Goal: Transaction & Acquisition: Purchase product/service

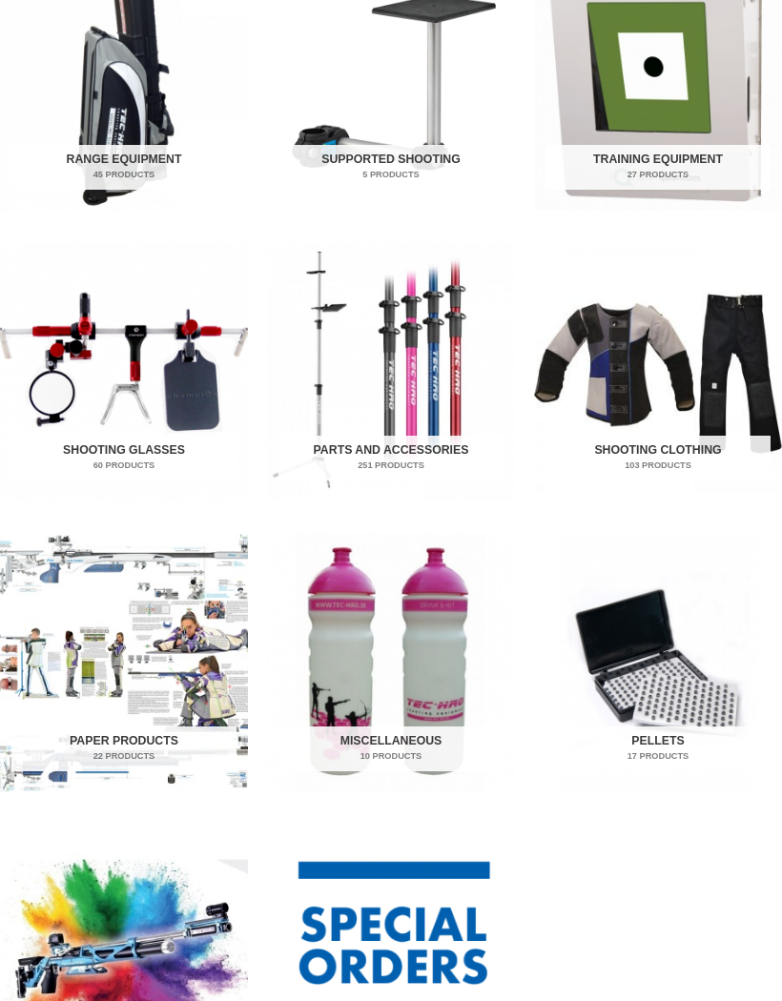
scroll to position [754, 0]
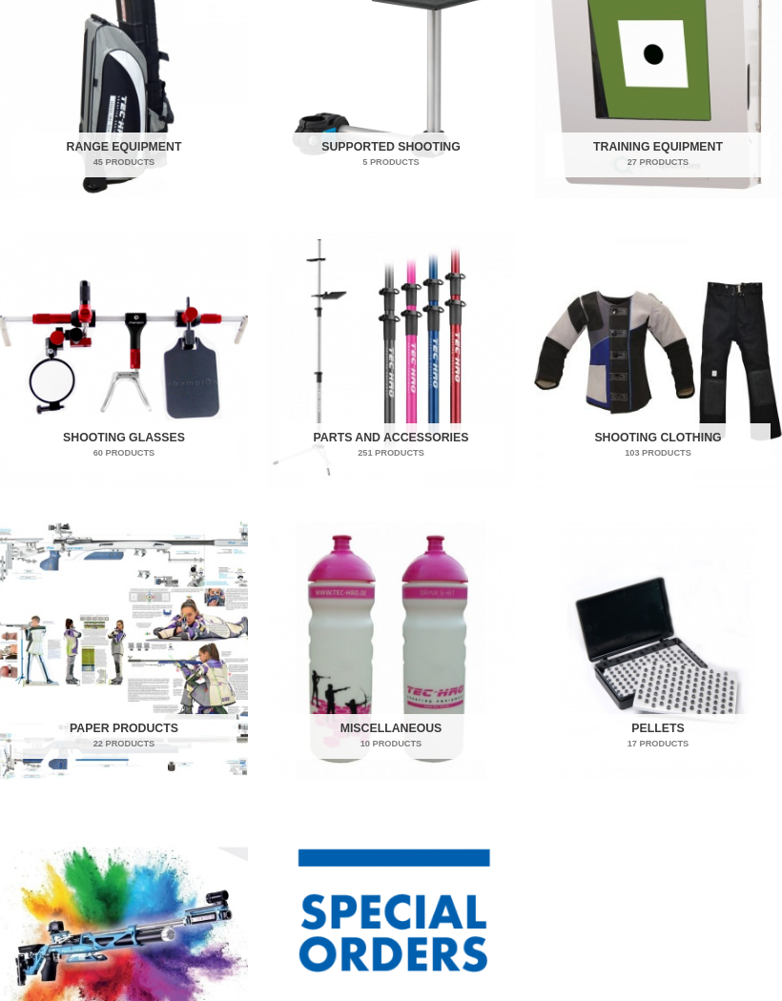
click at [88, 622] on img "Visit product category Paper Products" at bounding box center [124, 650] width 248 height 258
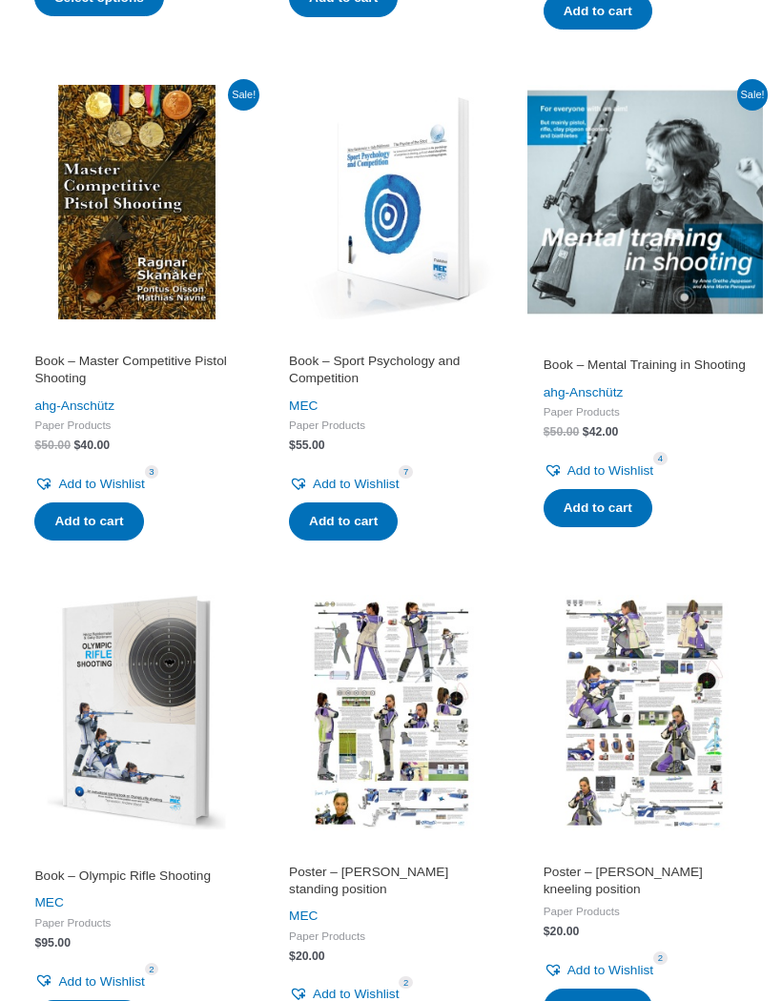
scroll to position [1305, 0]
click at [352, 709] on img at bounding box center [391, 712] width 235 height 235
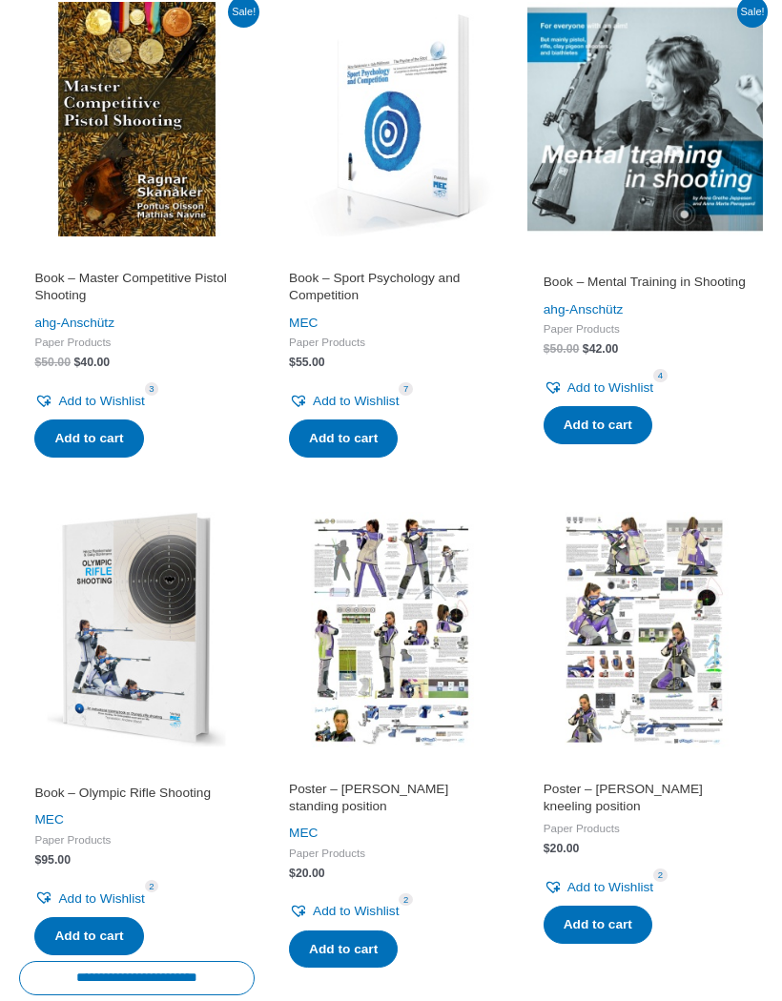
click at [662, 590] on img at bounding box center [644, 629] width 235 height 235
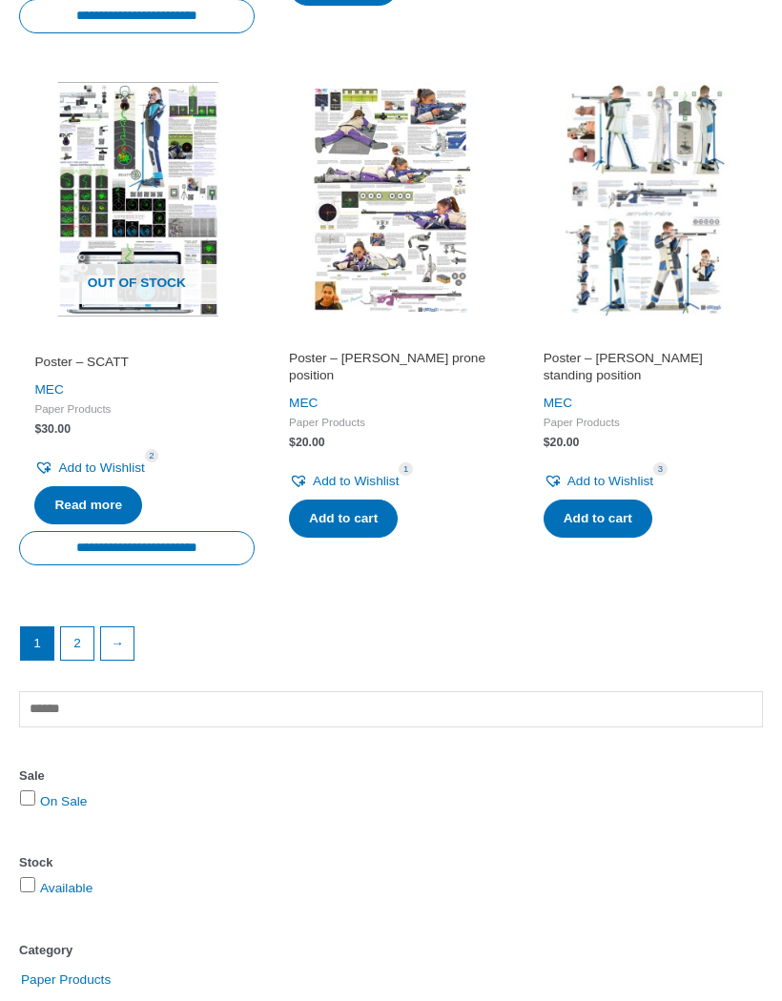
scroll to position [2351, 0]
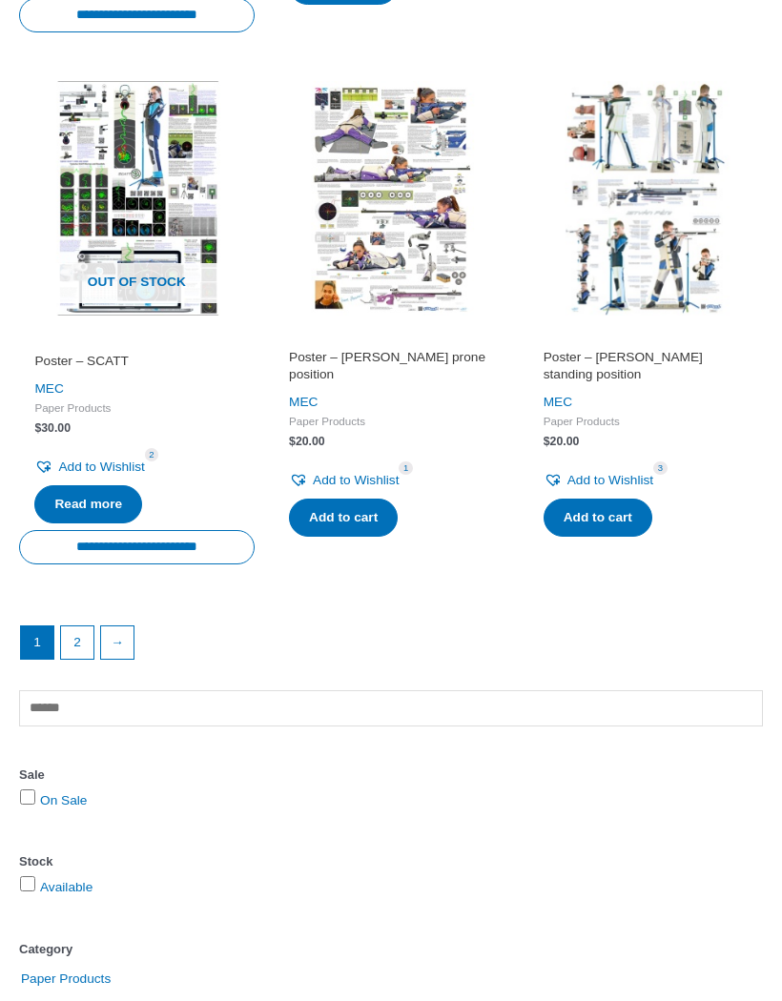
click at [120, 632] on link "→" at bounding box center [117, 642] width 32 height 32
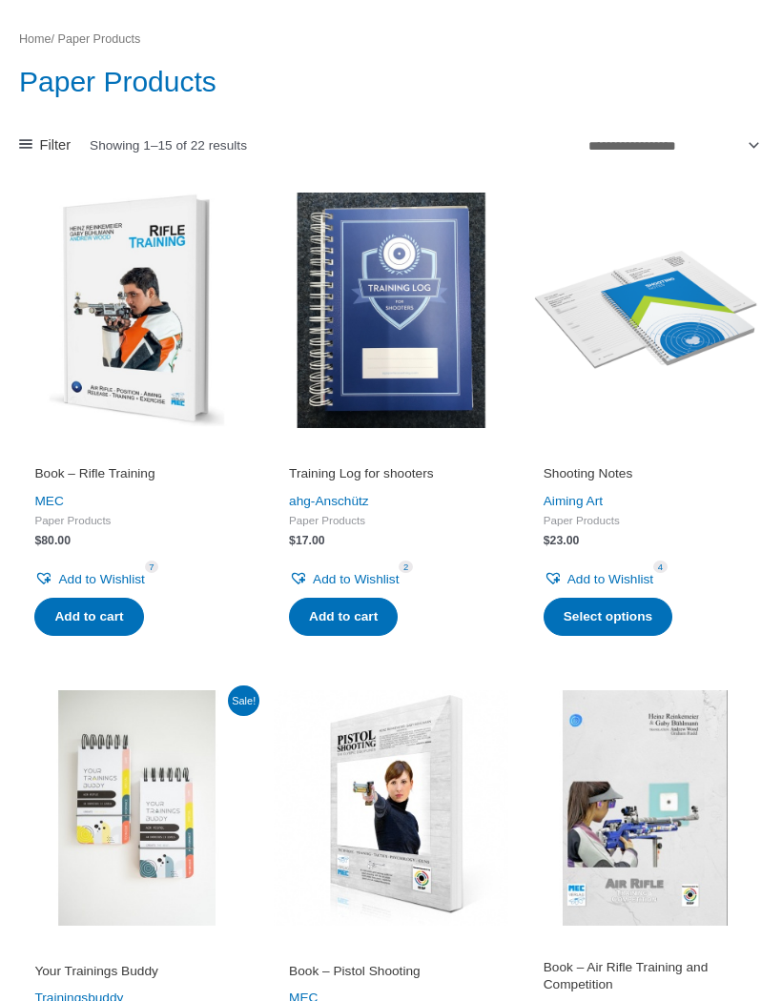
scroll to position [172, 0]
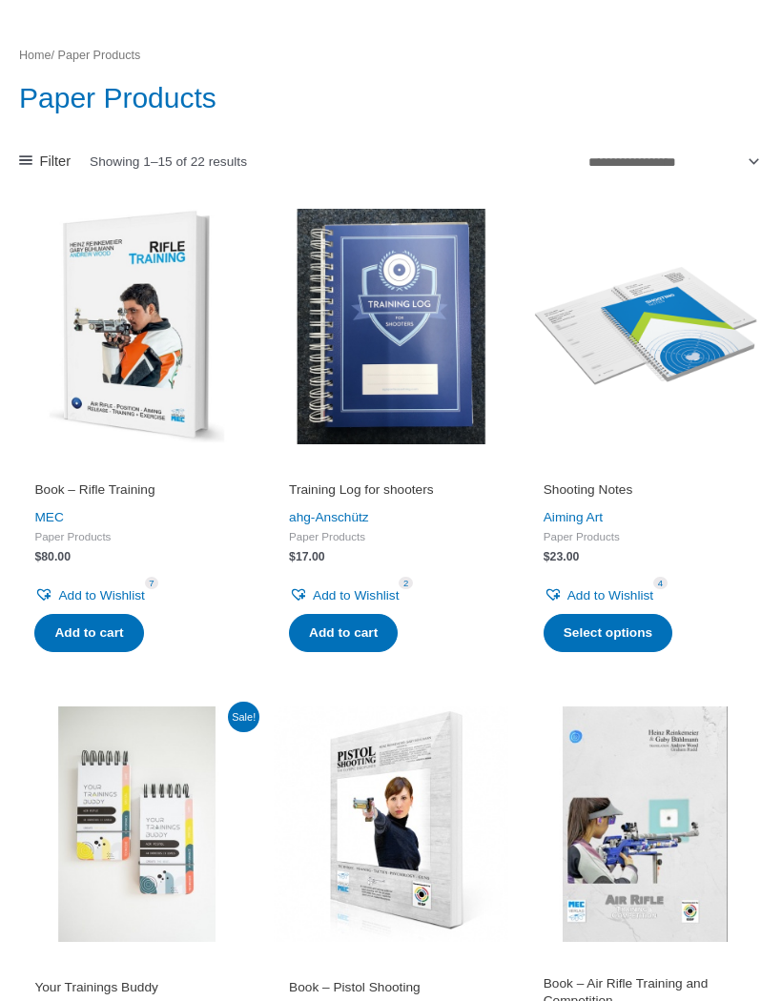
click at [690, 320] on img at bounding box center [644, 327] width 235 height 235
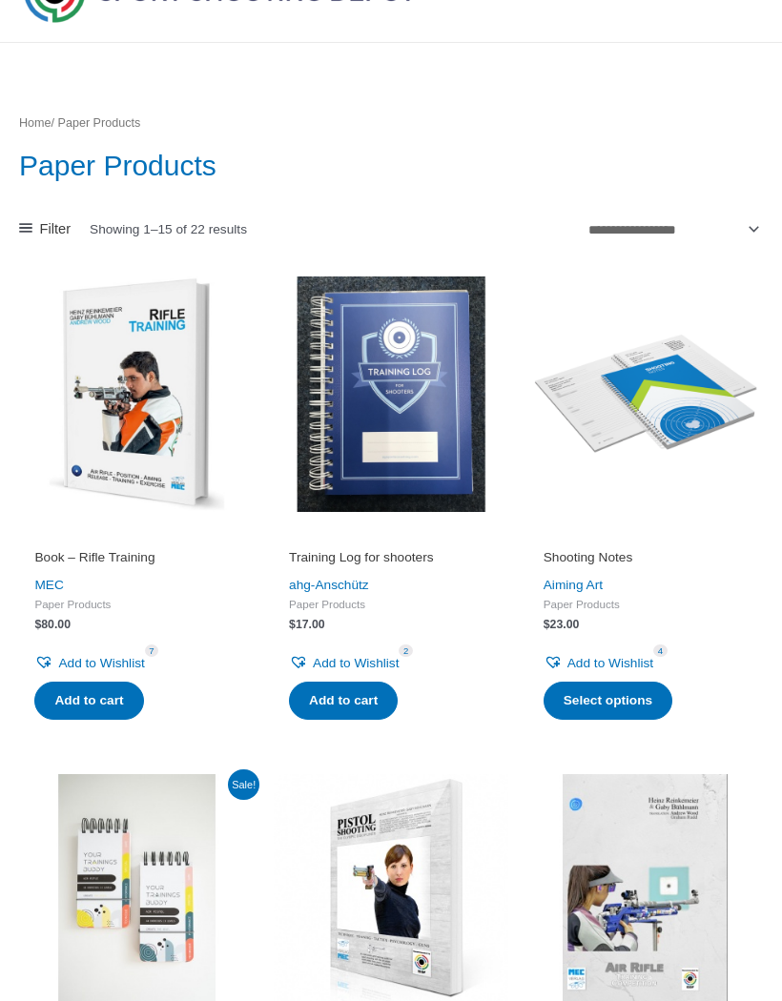
scroll to position [0, 0]
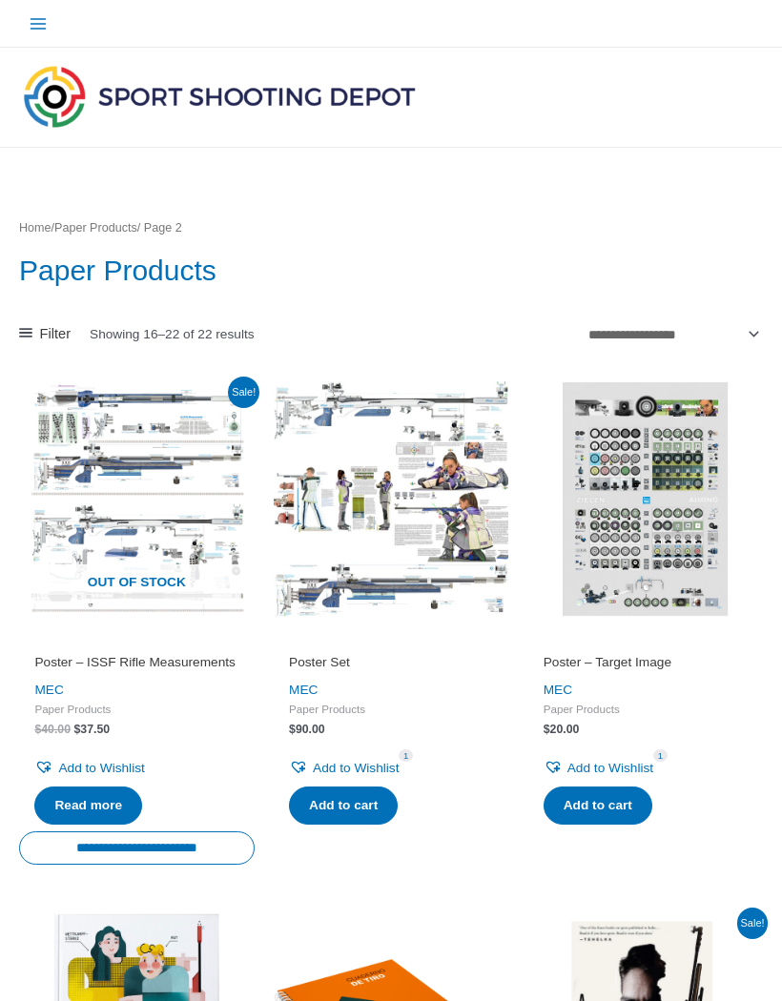
click at [700, 561] on img at bounding box center [644, 498] width 235 height 235
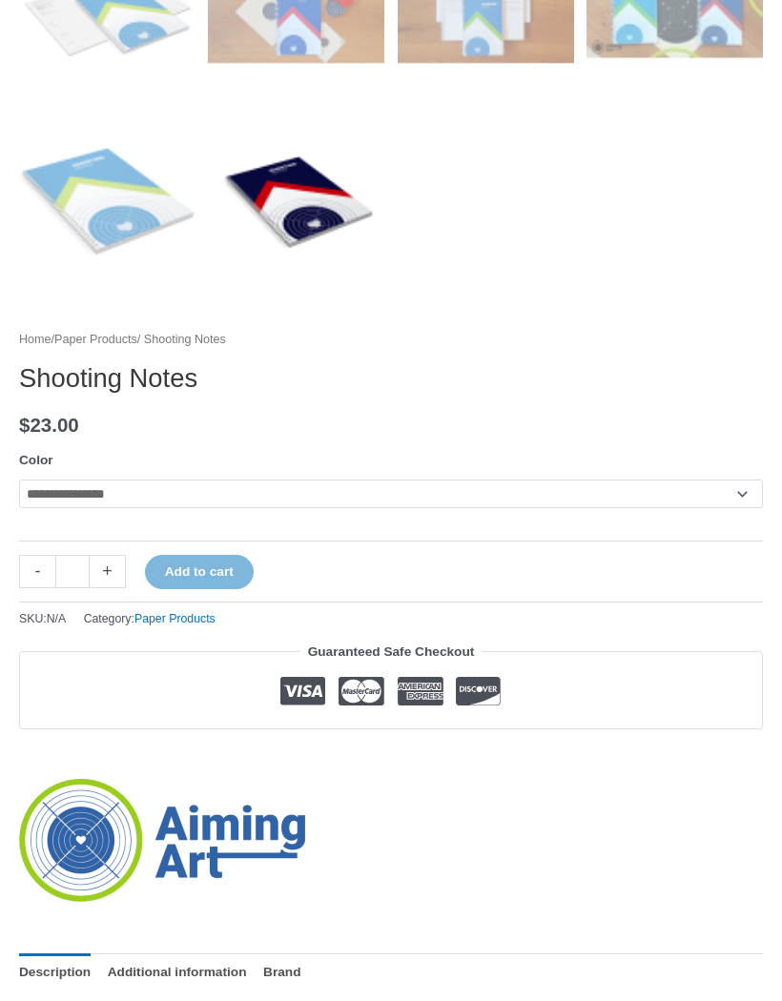
scroll to position [1082, 0]
click at [91, 494] on select "**********" at bounding box center [391, 493] width 744 height 29
select select "**********"
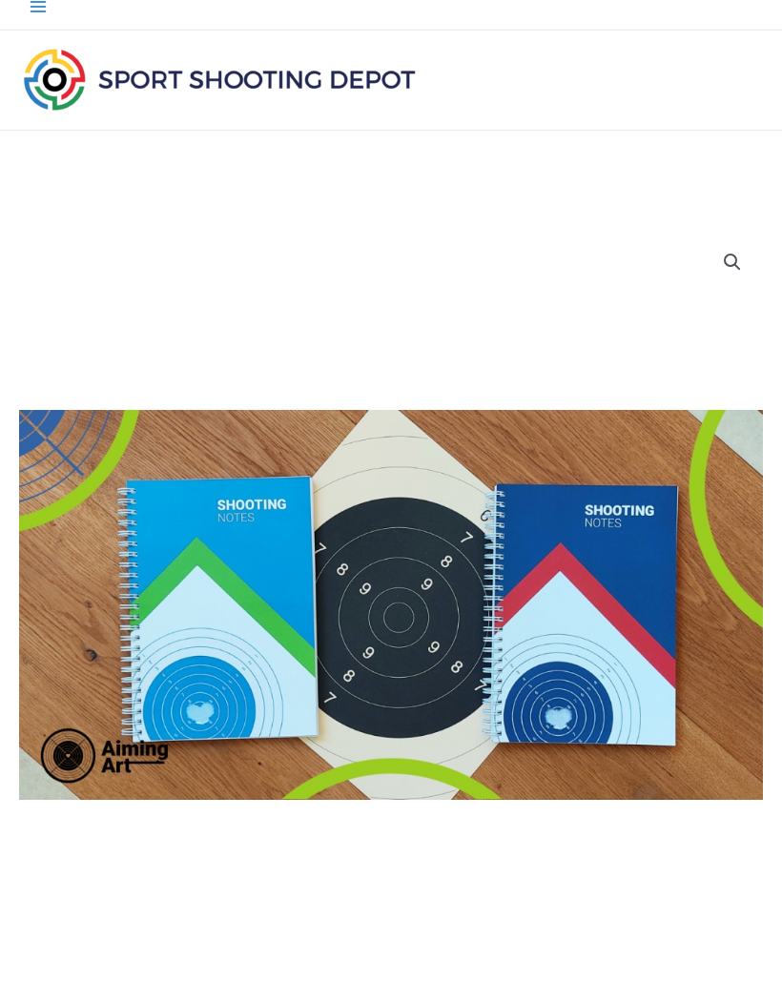
scroll to position [0, 0]
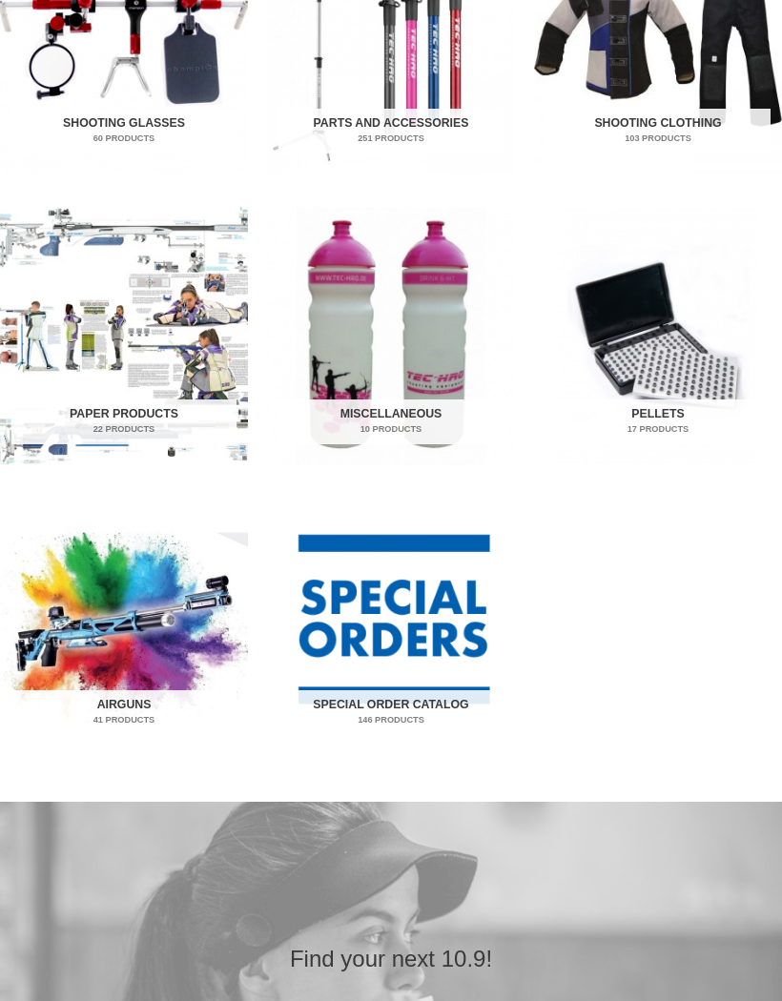
scroll to position [1078, 0]
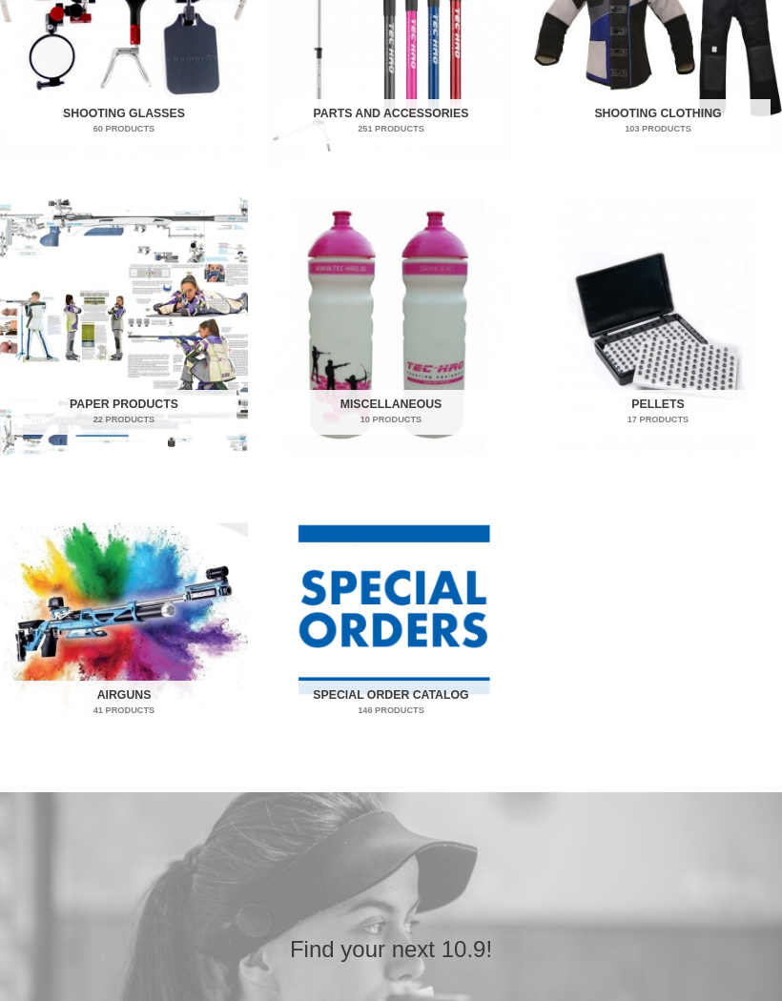
click at [115, 612] on img "Visit product category Airguns" at bounding box center [124, 618] width 248 height 258
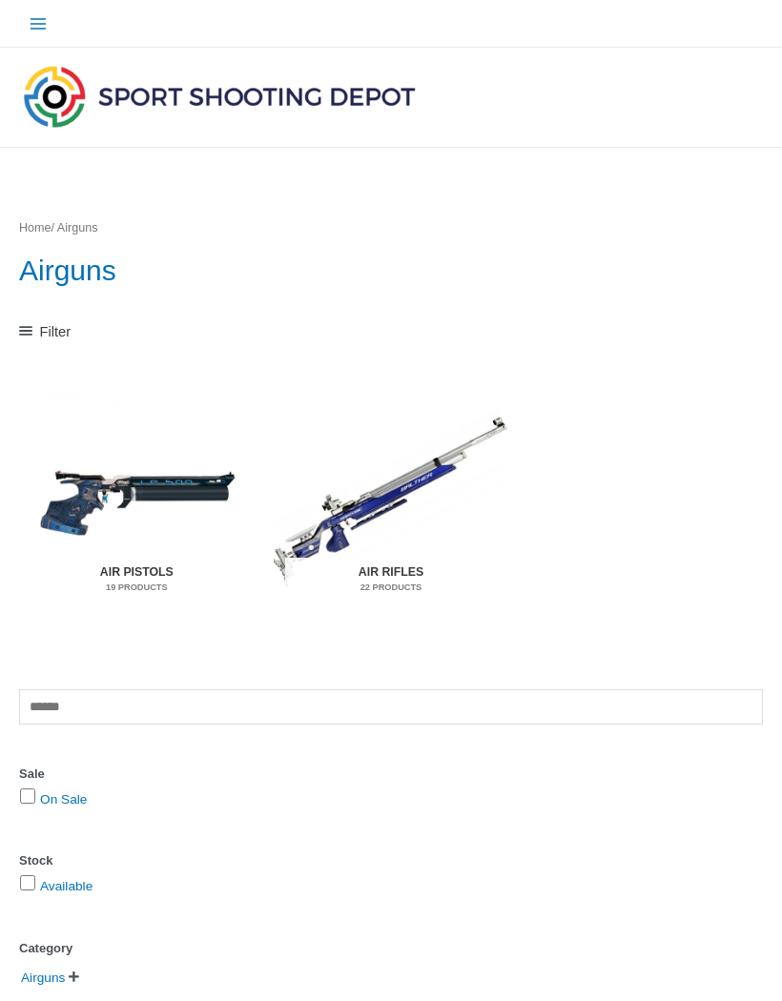
click at [100, 495] on img "Visit product category Air Pistols" at bounding box center [136, 501] width 235 height 246
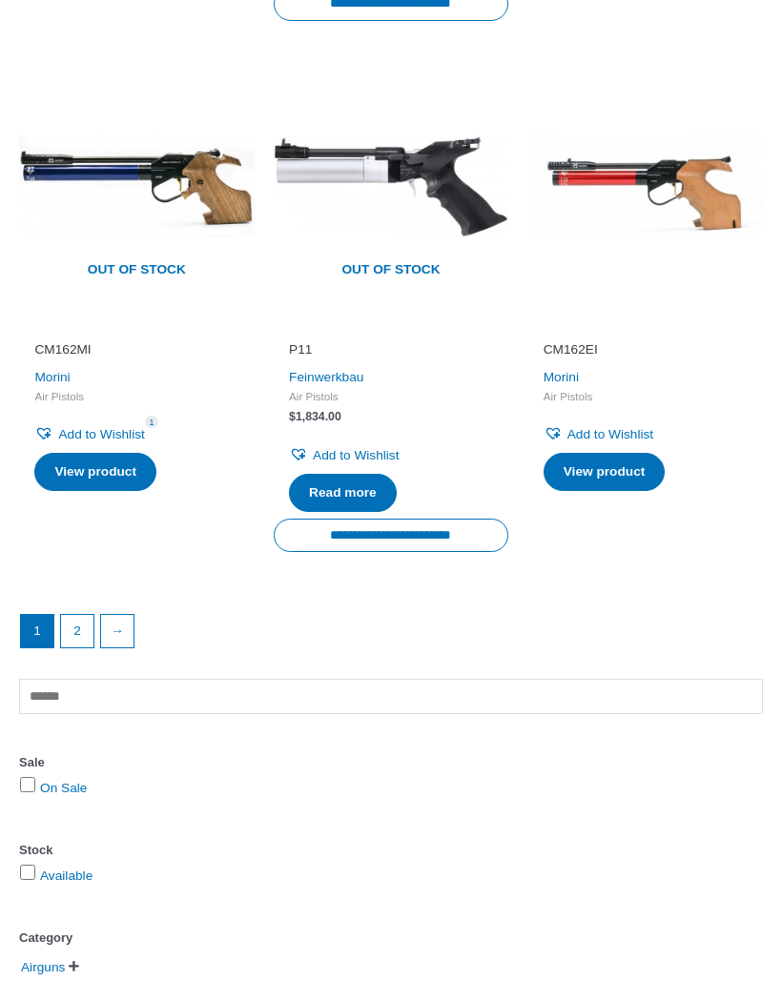
scroll to position [2510, 0]
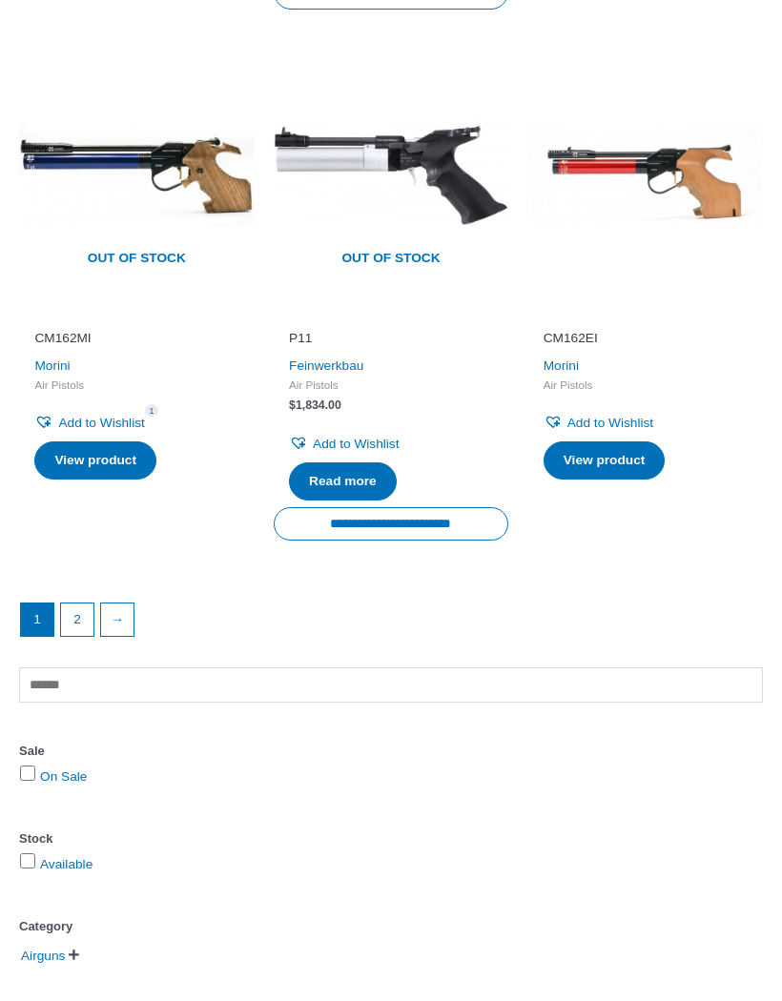
click at [112, 603] on link "→" at bounding box center [117, 619] width 32 height 32
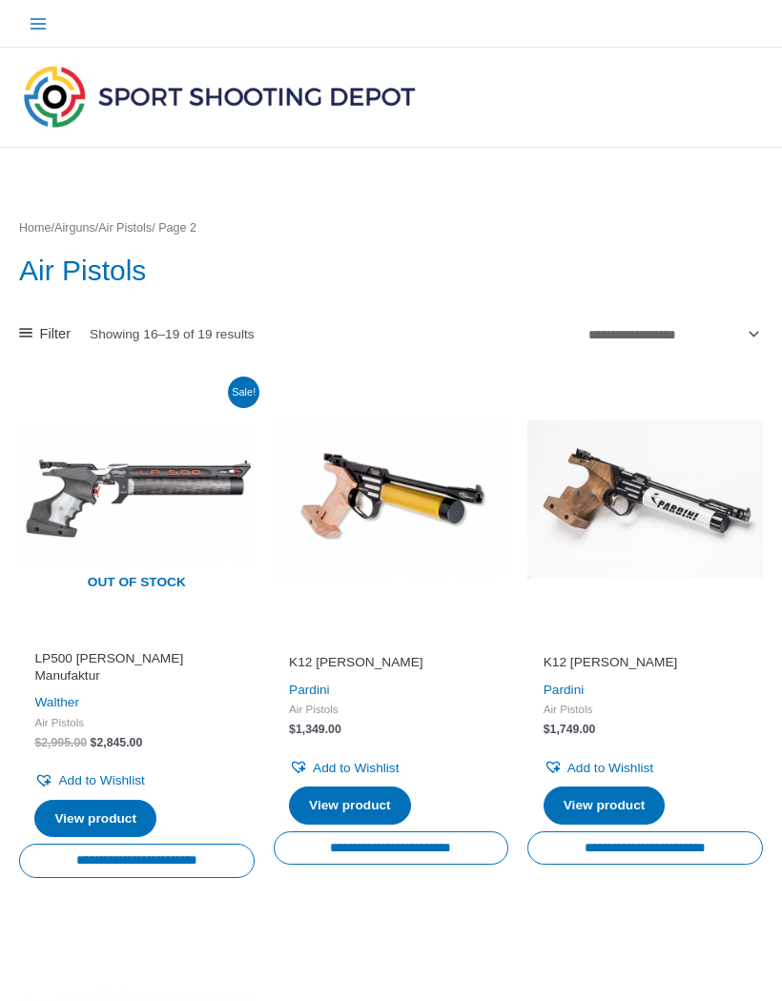
click at [91, 227] on link "Airguns" at bounding box center [74, 227] width 41 height 13
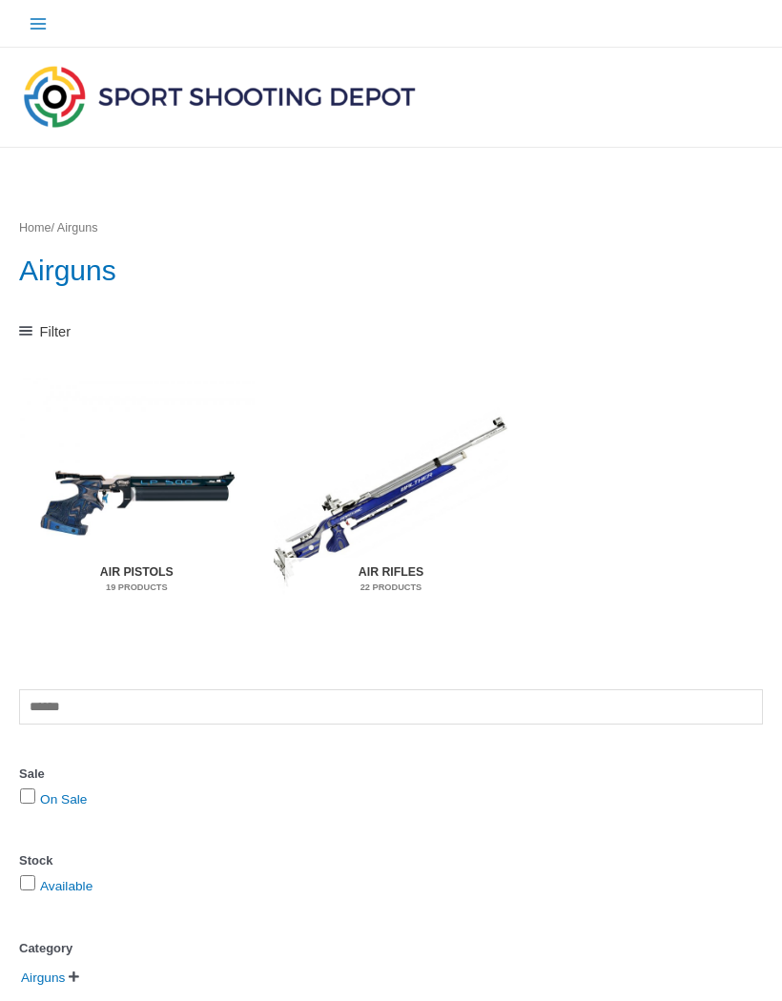
click at [323, 539] on img "Visit product category Air Rifles" at bounding box center [391, 501] width 235 height 246
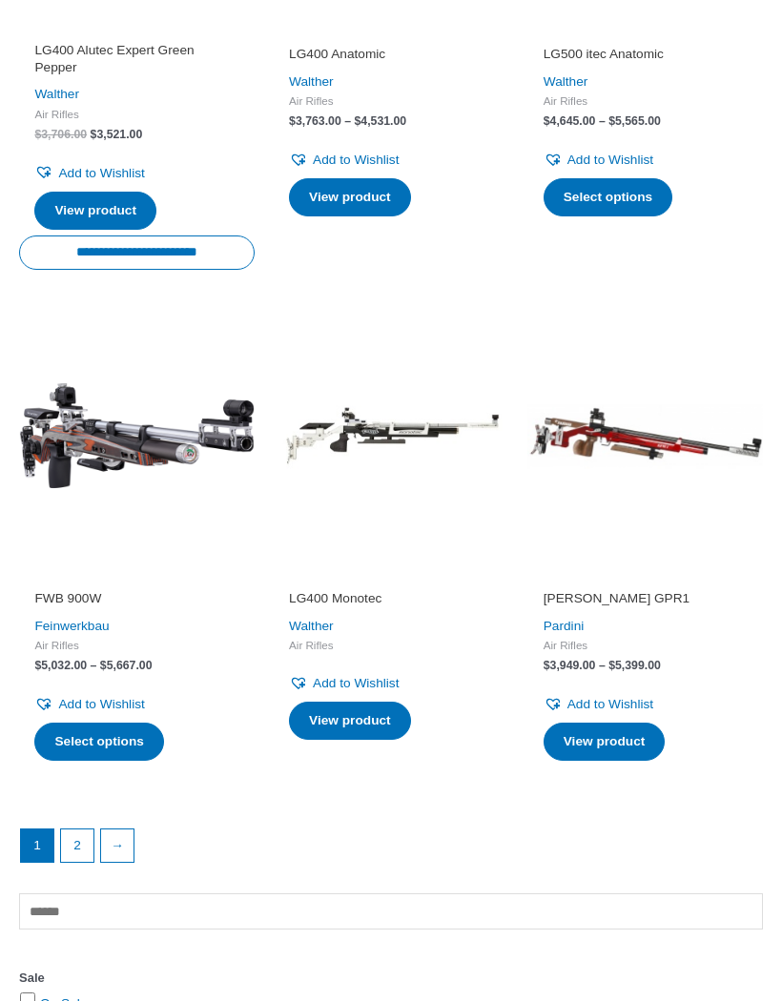
scroll to position [2233, 0]
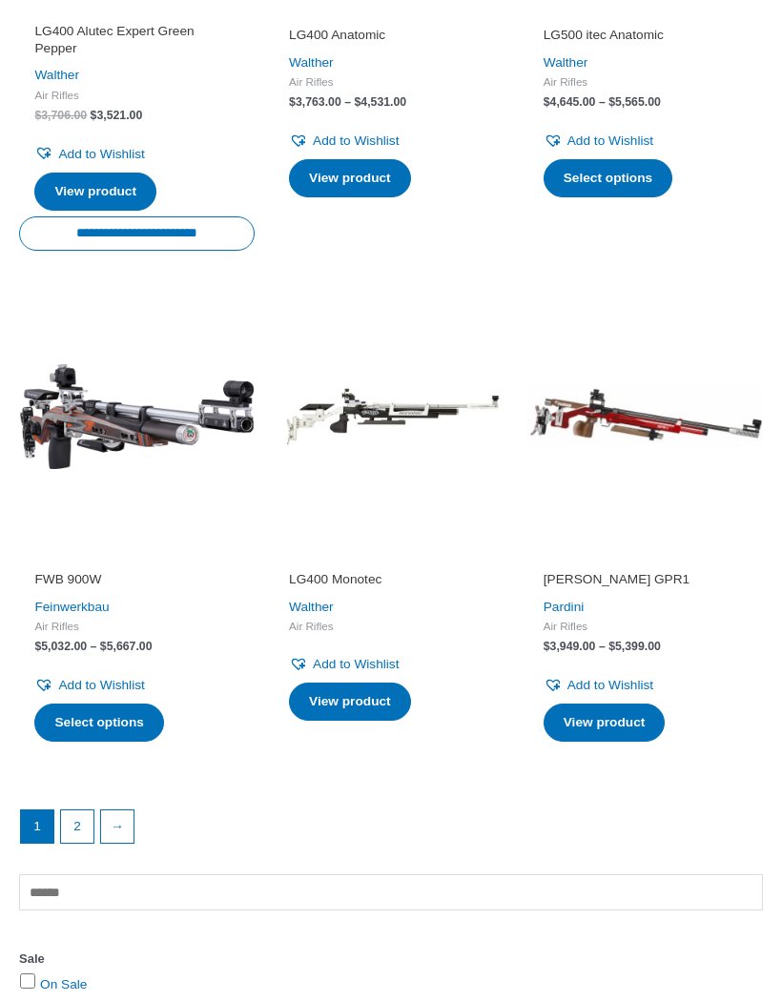
click at [78, 811] on link "2" at bounding box center [77, 827] width 32 height 32
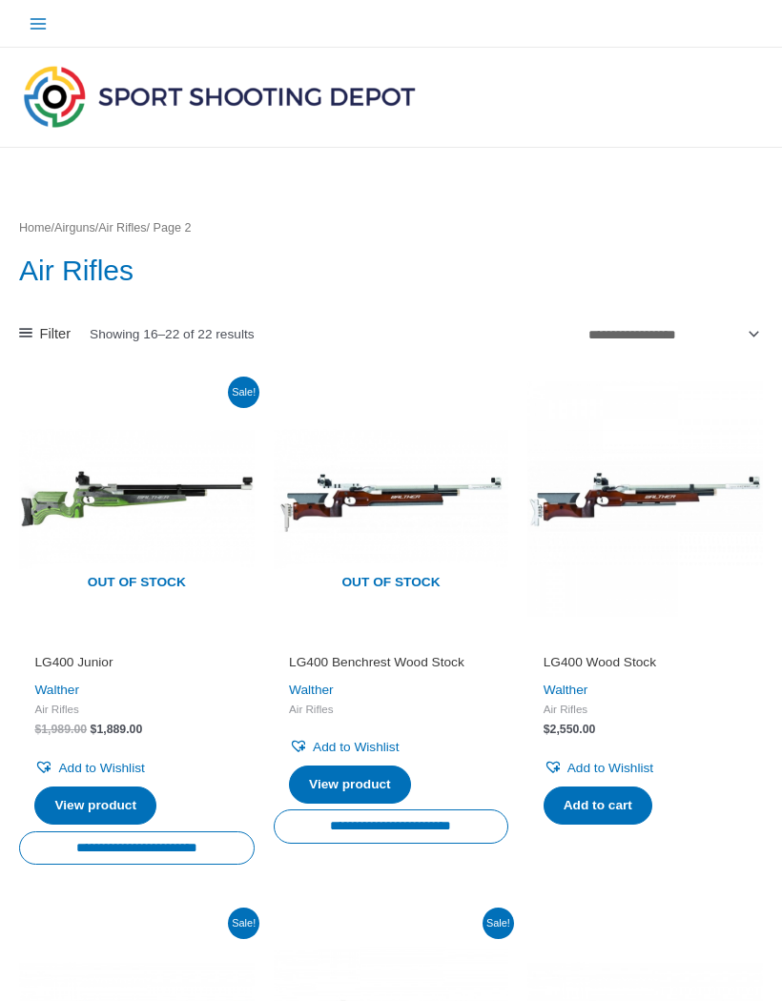
click at [54, 102] on img at bounding box center [219, 96] width 400 height 71
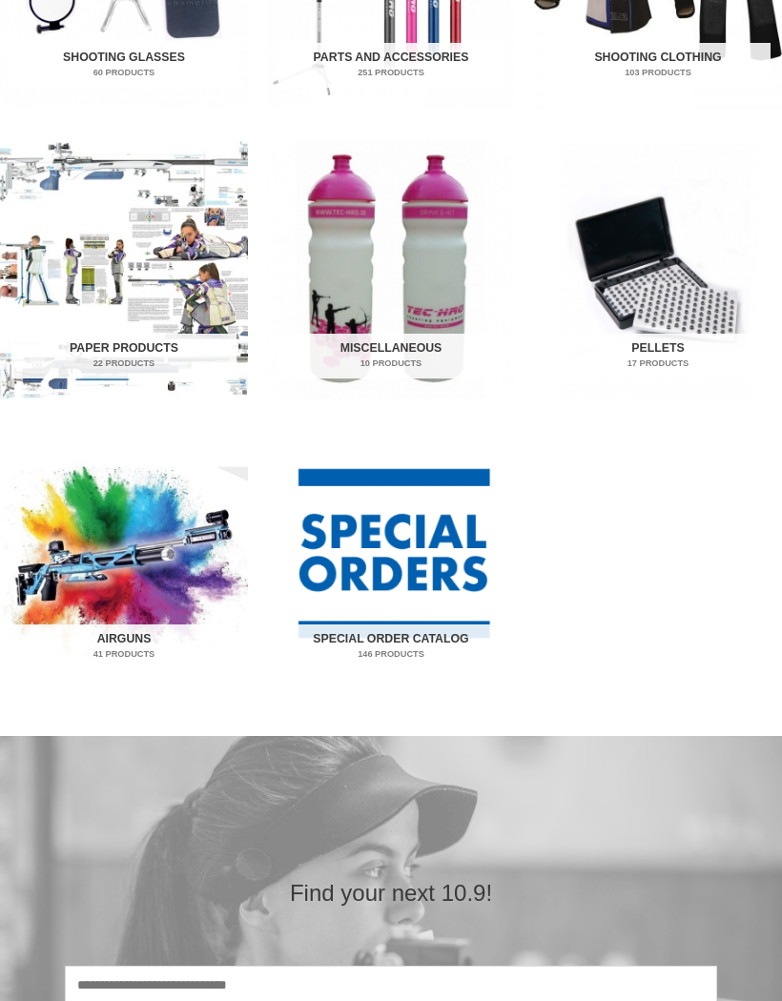
scroll to position [1156, 0]
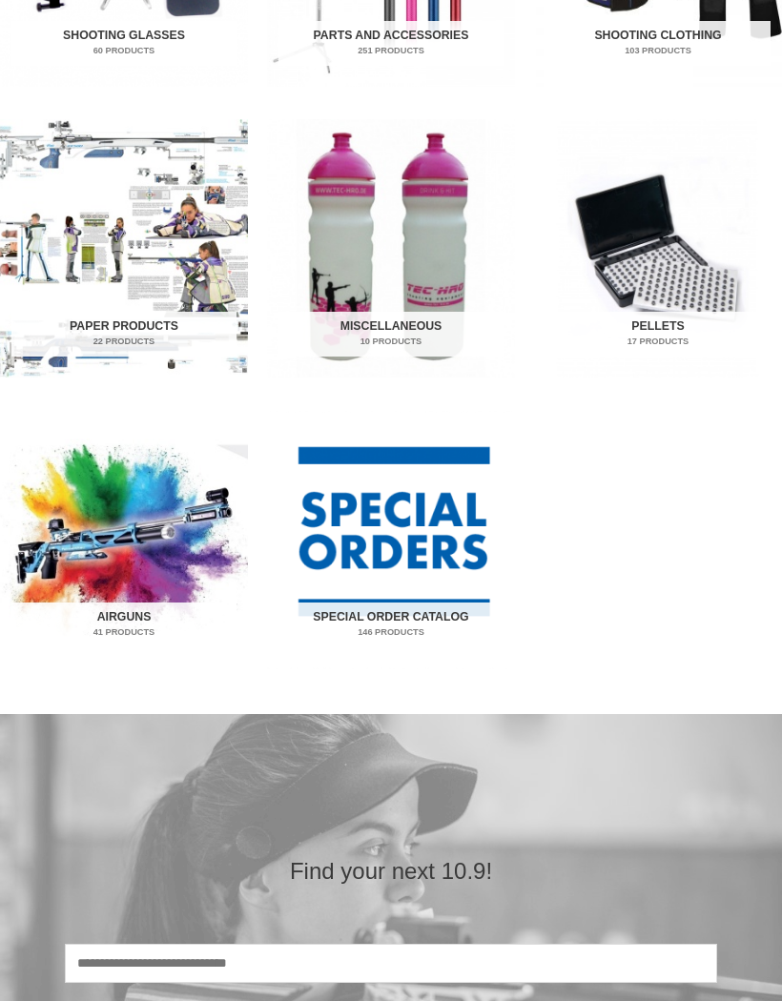
click at [328, 552] on img "Visit product category Special Order Catalog" at bounding box center [391, 540] width 248 height 258
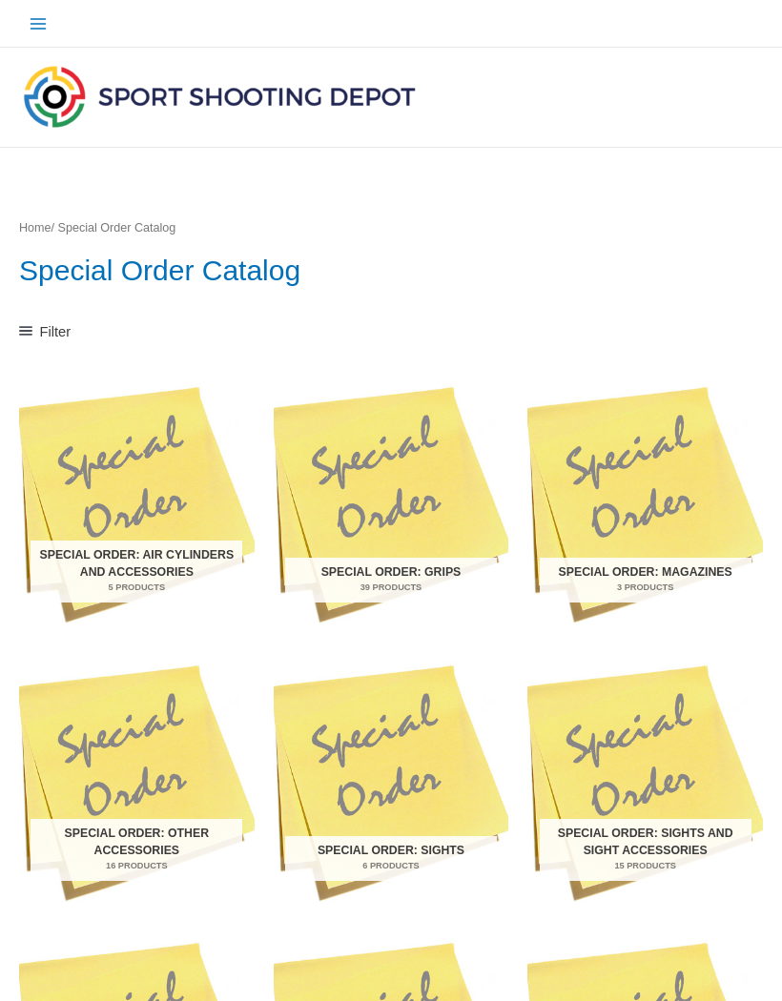
click at [343, 525] on img "Visit product category Special Order: Grips" at bounding box center [391, 501] width 235 height 246
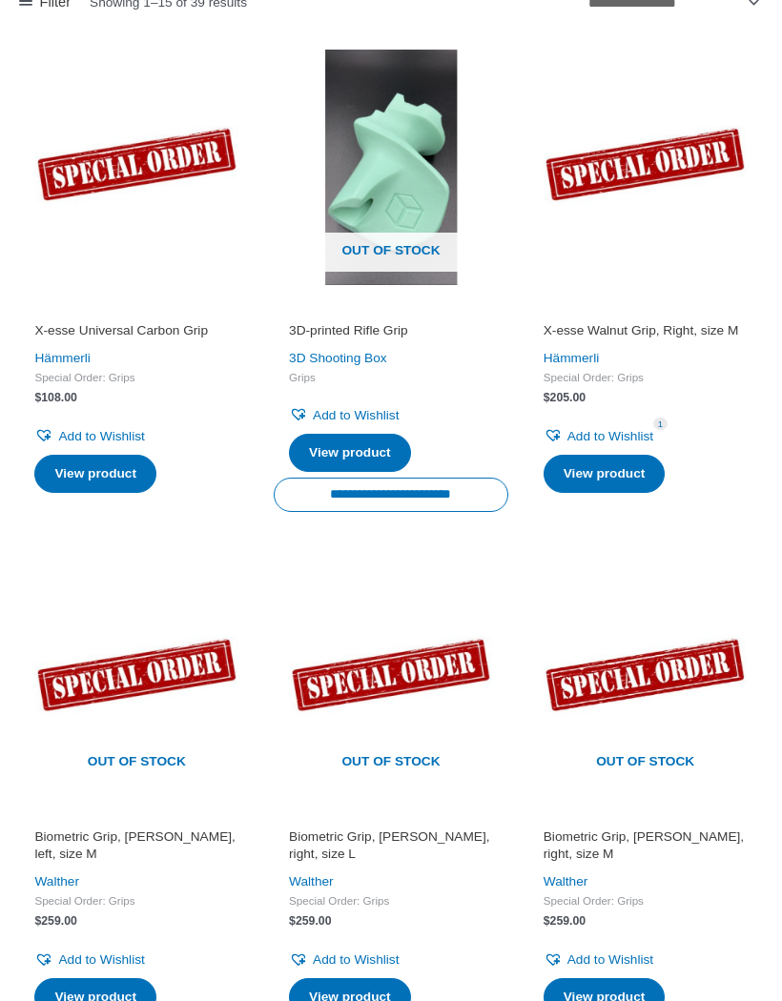
scroll to position [184, 0]
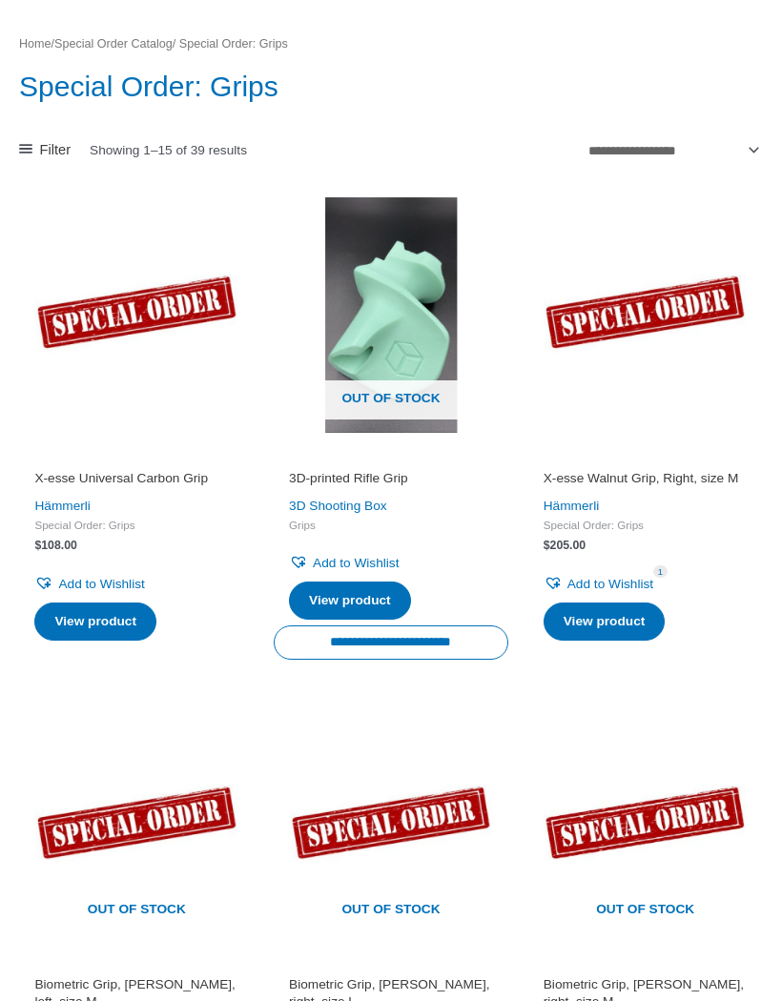
click at [369, 321] on img at bounding box center [391, 314] width 235 height 235
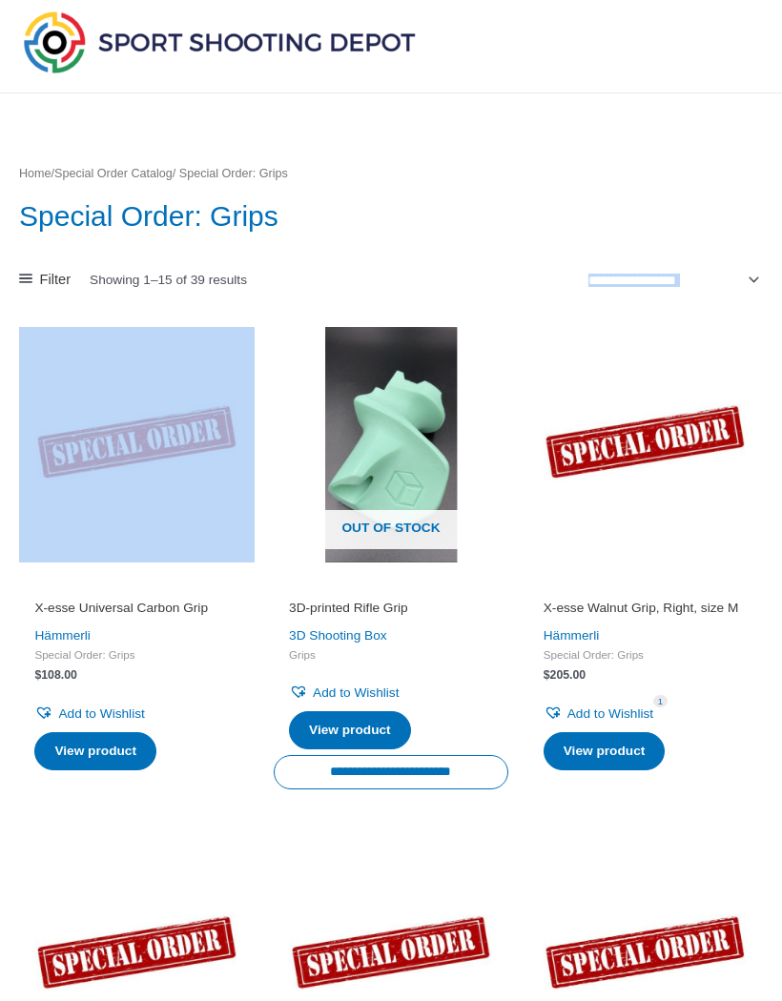
scroll to position [0, 0]
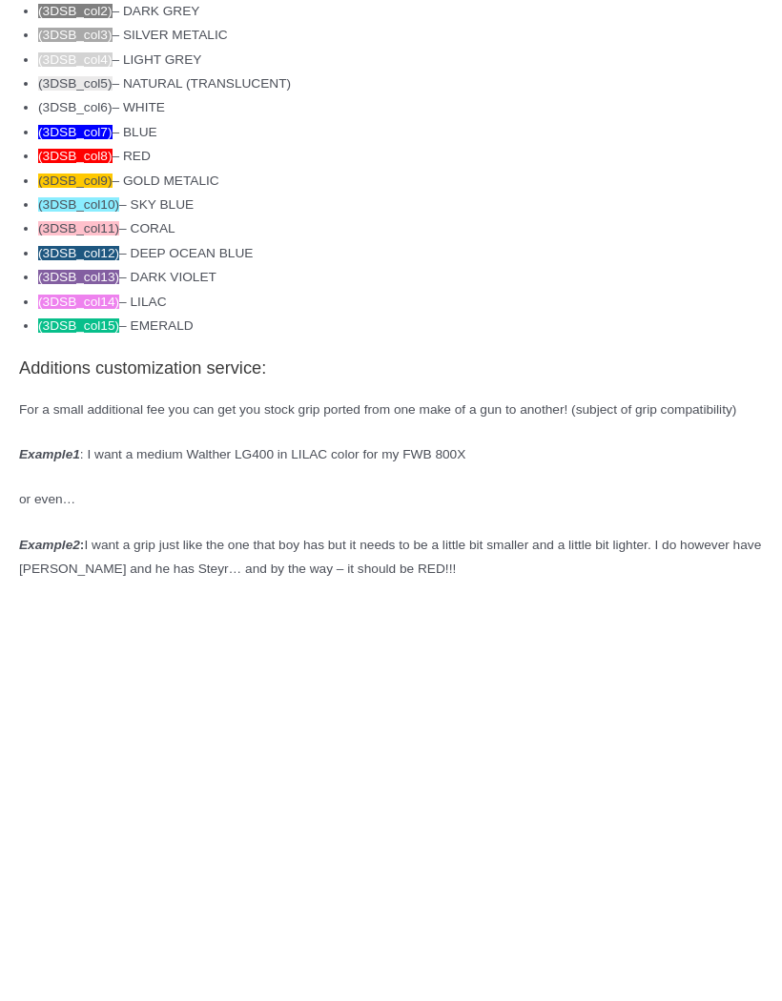
scroll to position [2938, 0]
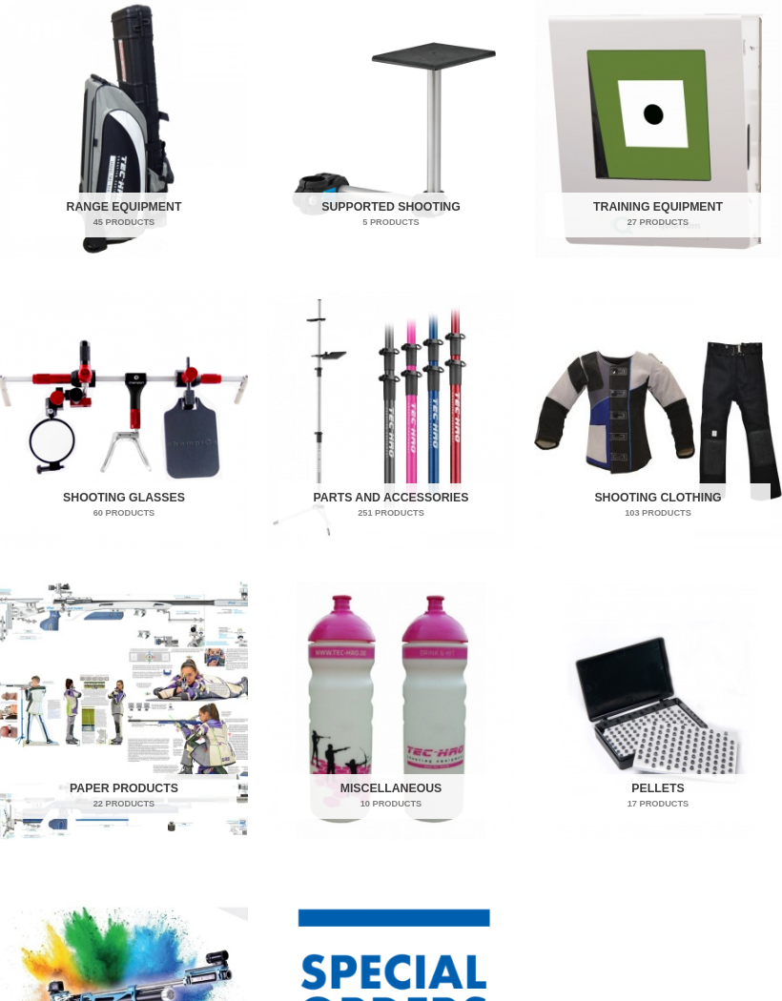
scroll to position [693, 0]
click at [98, 413] on img "Visit product category Shooting Glasses" at bounding box center [124, 421] width 248 height 258
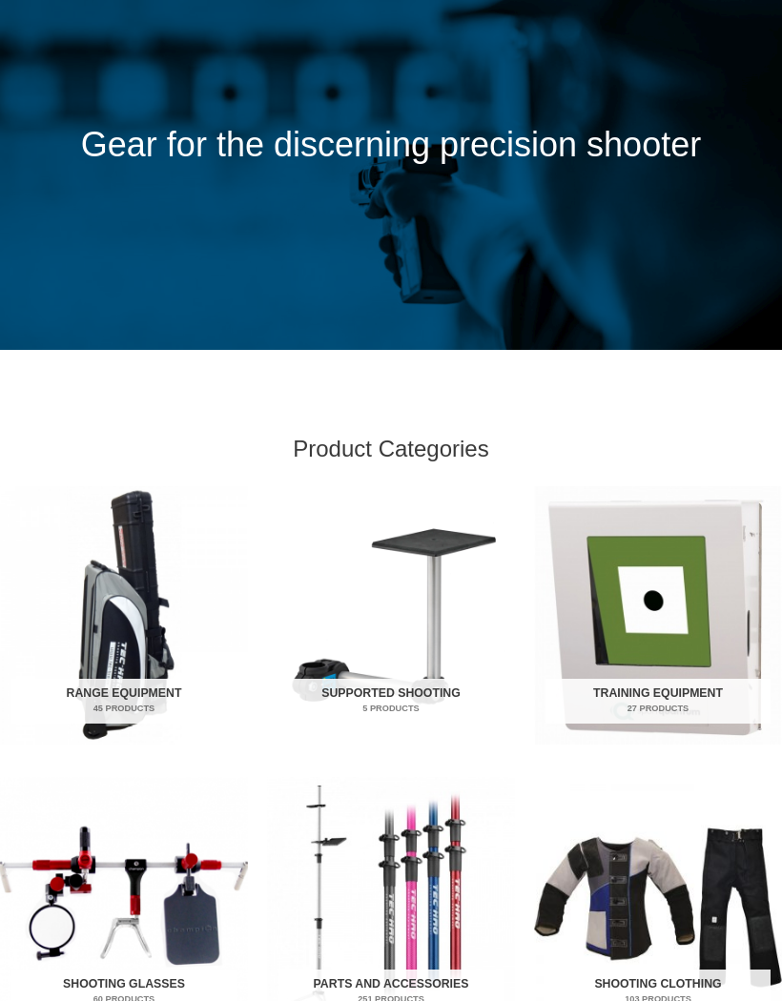
scroll to position [206, 0]
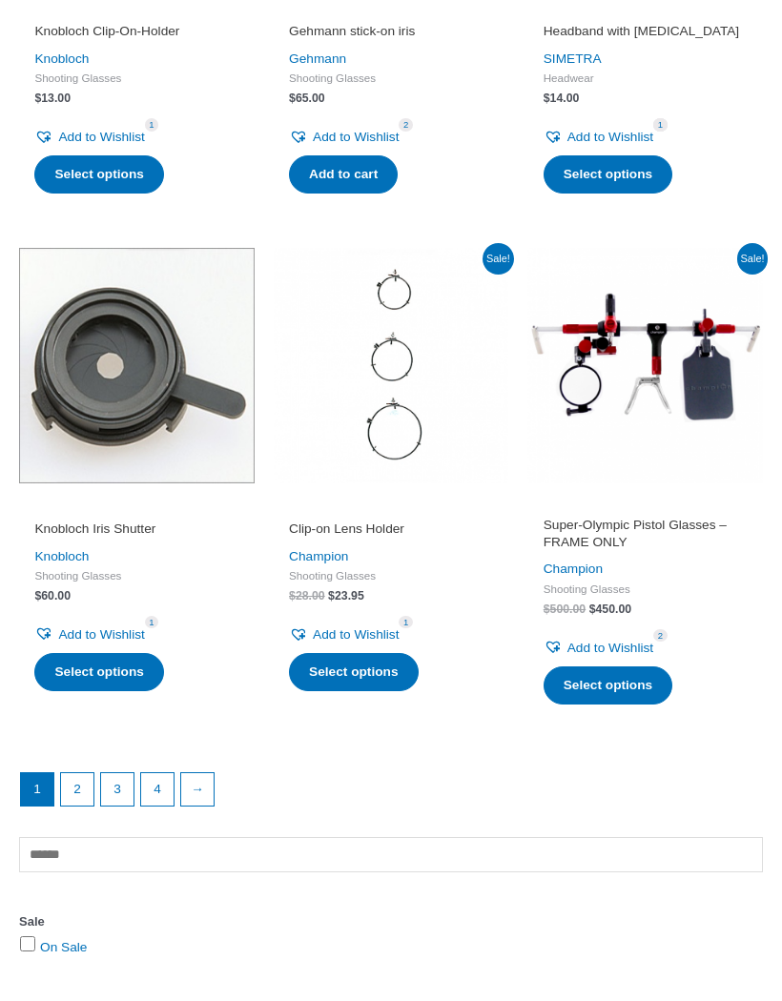
scroll to position [2182, 0]
